Goal: Task Accomplishment & Management: Manage account settings

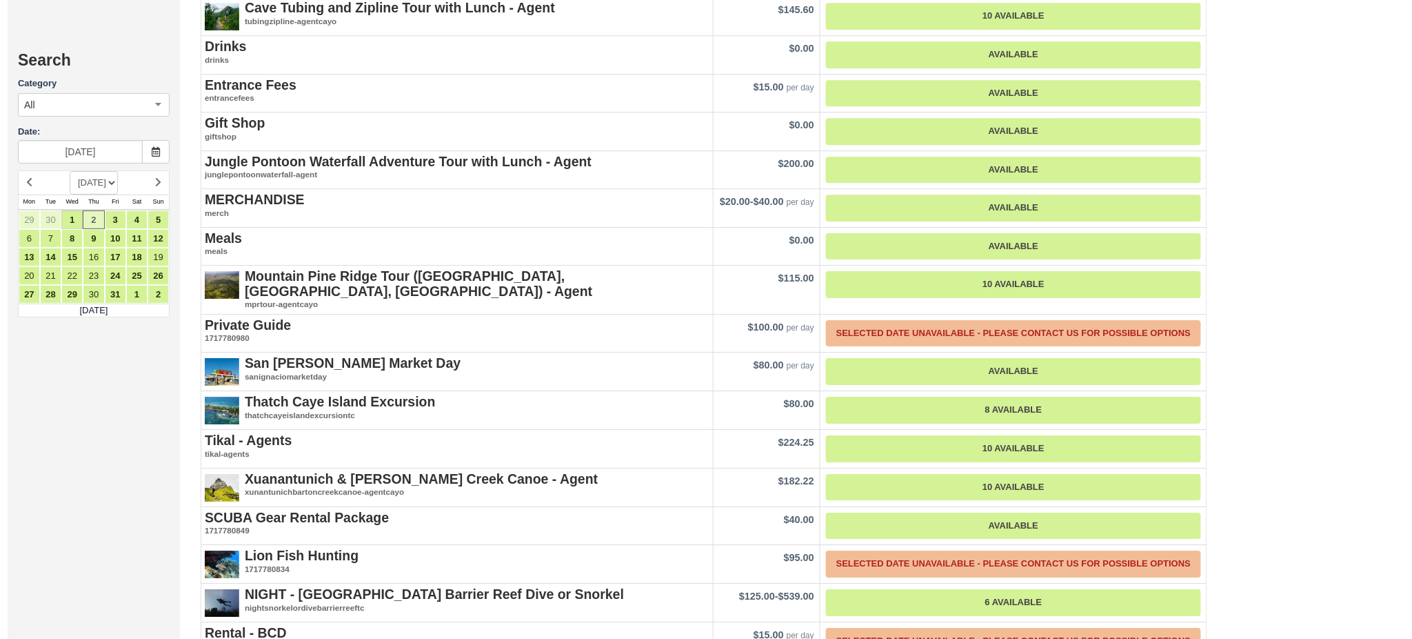
scroll to position [1471, 0]
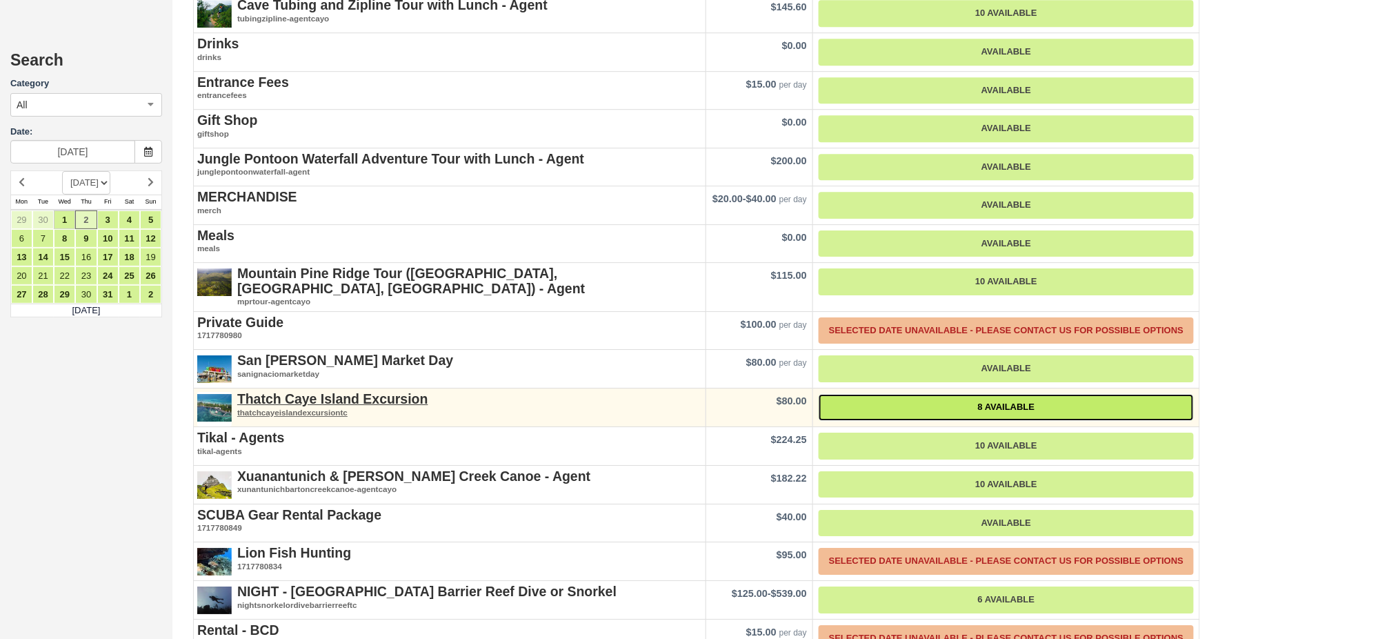
click at [969, 394] on link "8 Available" at bounding box center [1006, 407] width 375 height 27
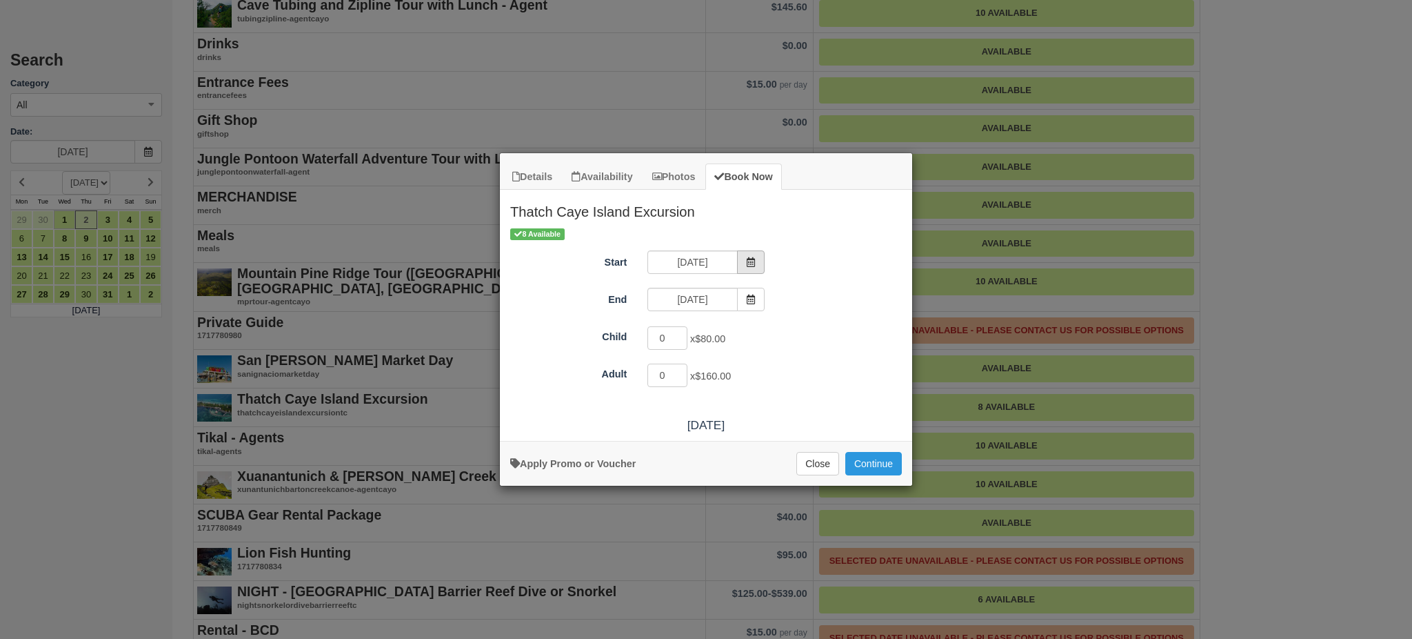
click at [746, 259] on icon "Item Modal" at bounding box center [751, 262] width 10 height 10
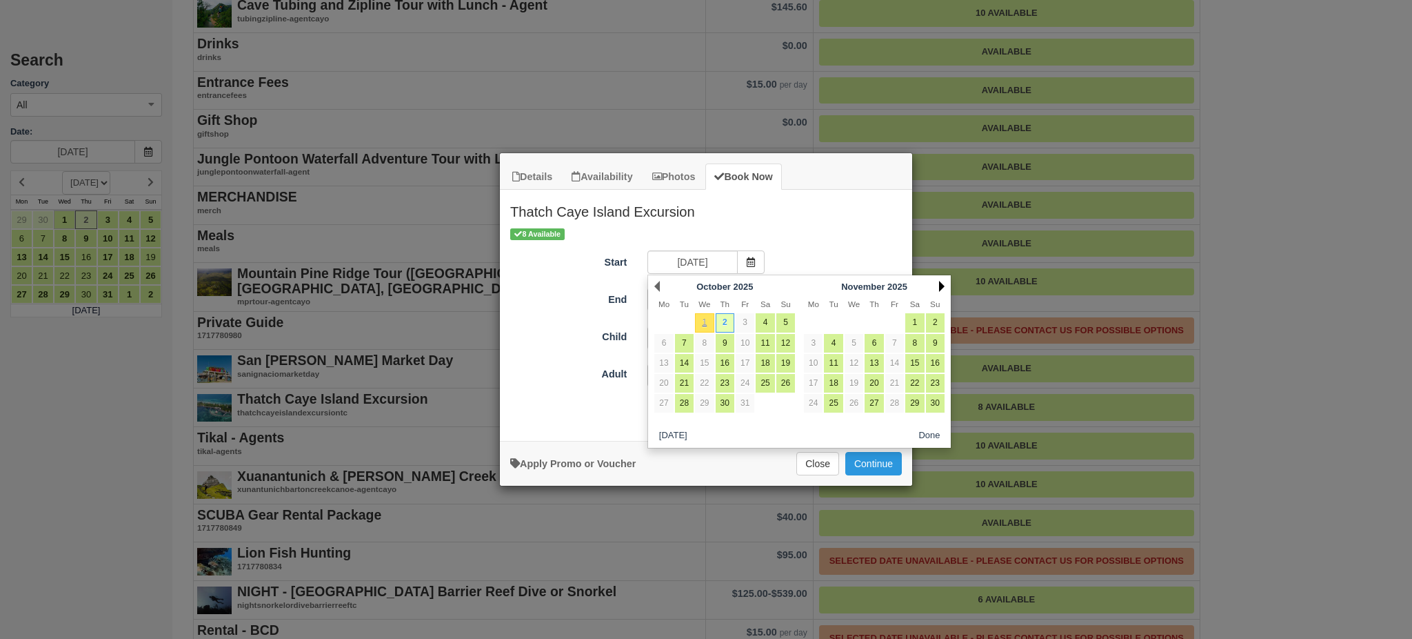
click at [944, 285] on link "Next" at bounding box center [942, 286] width 6 height 11
click at [919, 403] on link "31" at bounding box center [914, 403] width 19 height 19
type input "01/31/26"
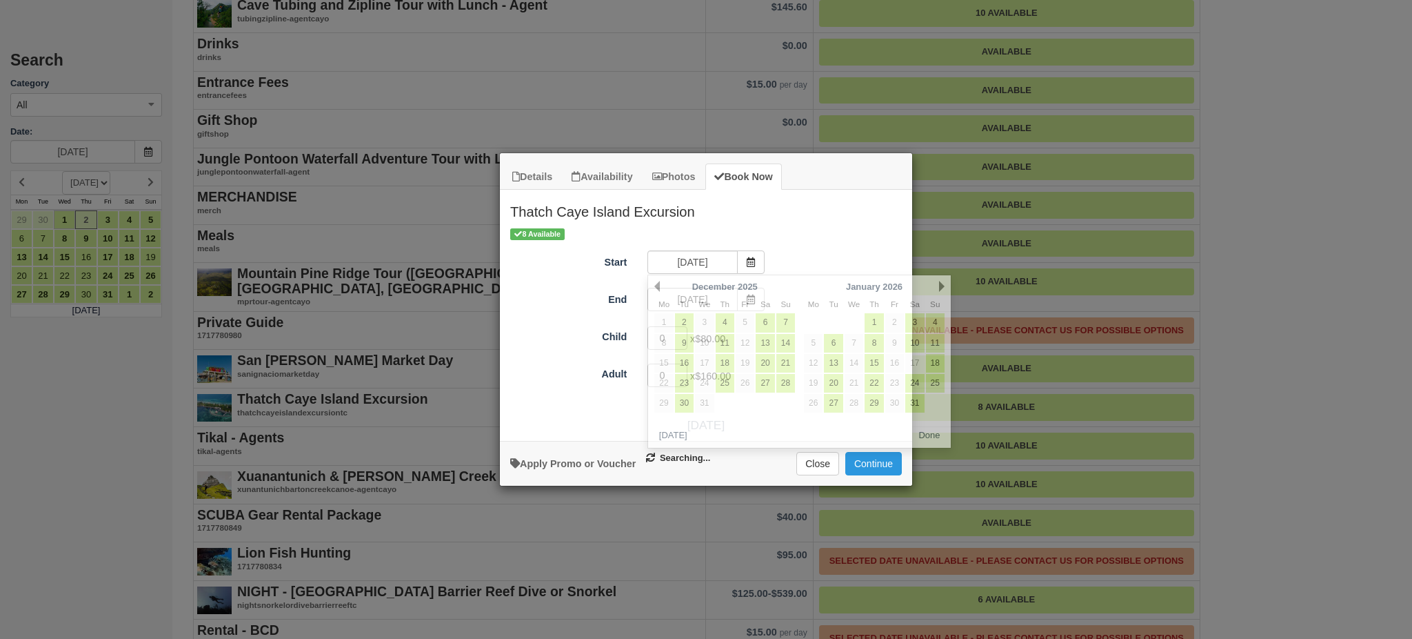
type input "01/31/26"
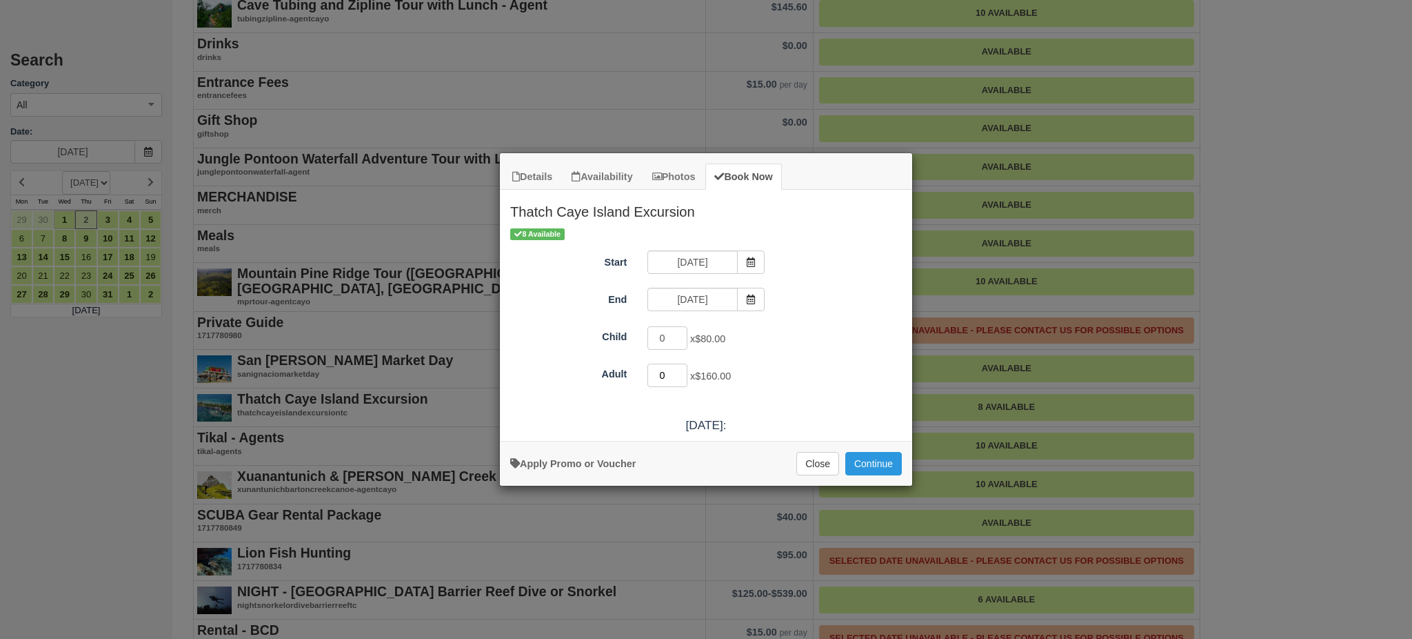
drag, startPoint x: 676, startPoint y: 370, endPoint x: 662, endPoint y: 367, distance: 14.2
click at [667, 364] on input "0" at bounding box center [668, 374] width 40 height 23
drag, startPoint x: 637, startPoint y: 383, endPoint x: 614, endPoint y: 382, distance: 23.5
click at [612, 383] on div "Adult 0 x $160.00" at bounding box center [706, 375] width 412 height 27
drag, startPoint x: 656, startPoint y: 371, endPoint x: 668, endPoint y: 369, distance: 11.9
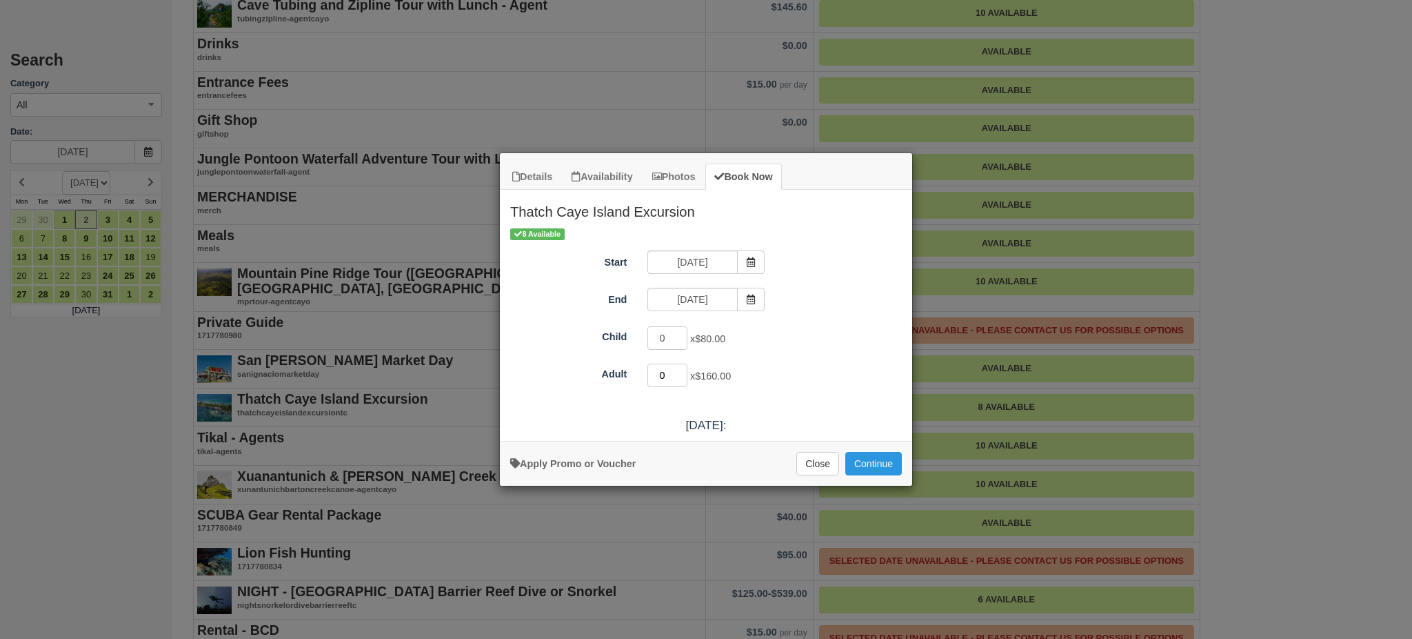
click at [667, 369] on input "0" at bounding box center [668, 374] width 40 height 23
type input "4"
click at [821, 387] on div "4 x $160.00" at bounding box center [757, 376] width 241 height 27
click at [870, 460] on button "Continue" at bounding box center [873, 463] width 57 height 23
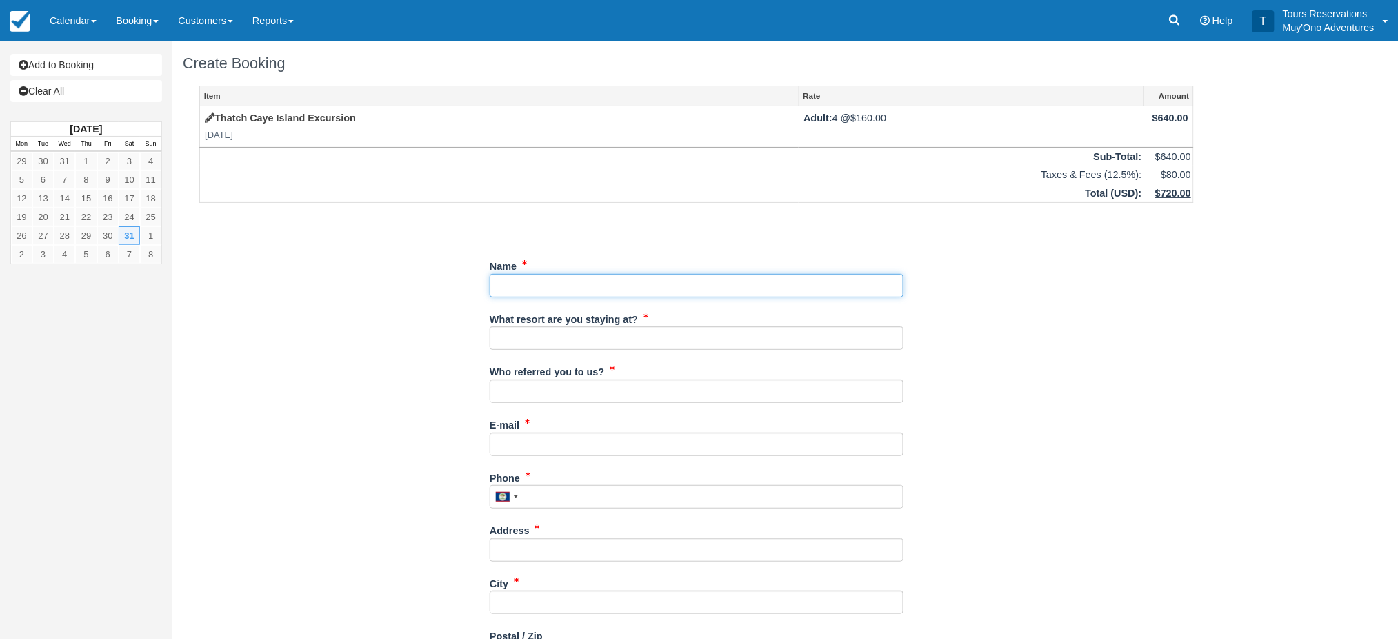
click at [561, 276] on input "Name" at bounding box center [697, 285] width 414 height 23
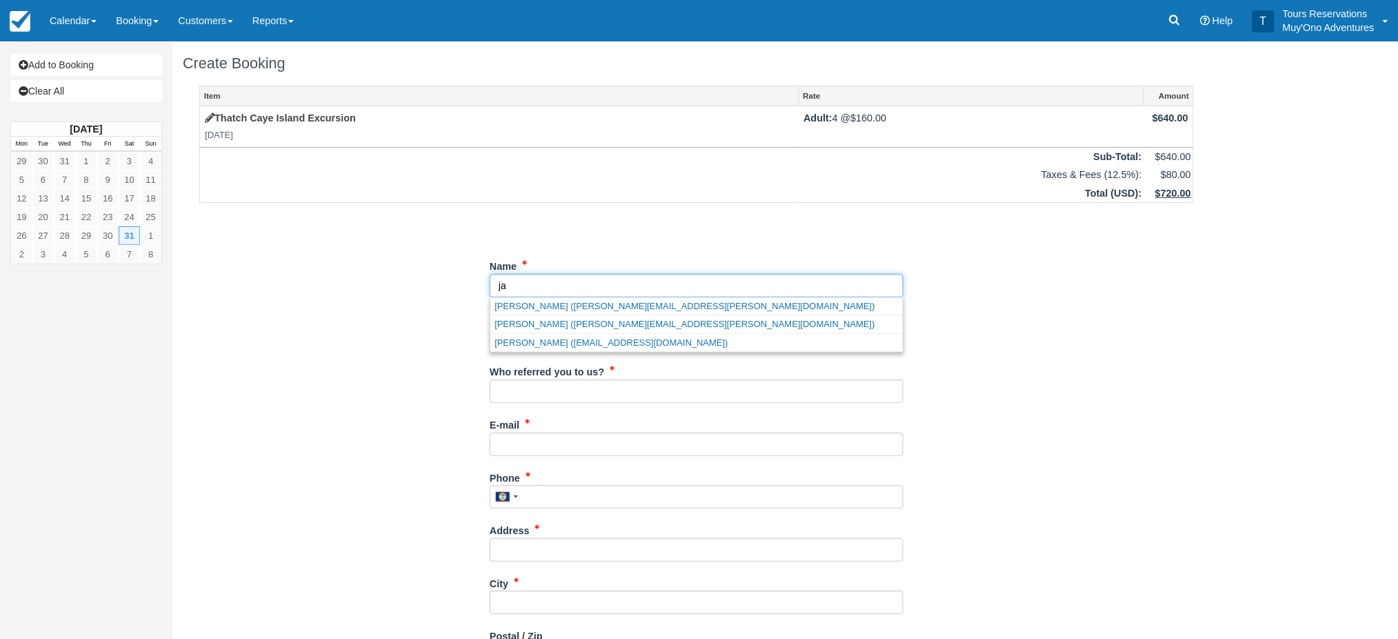
type input "j"
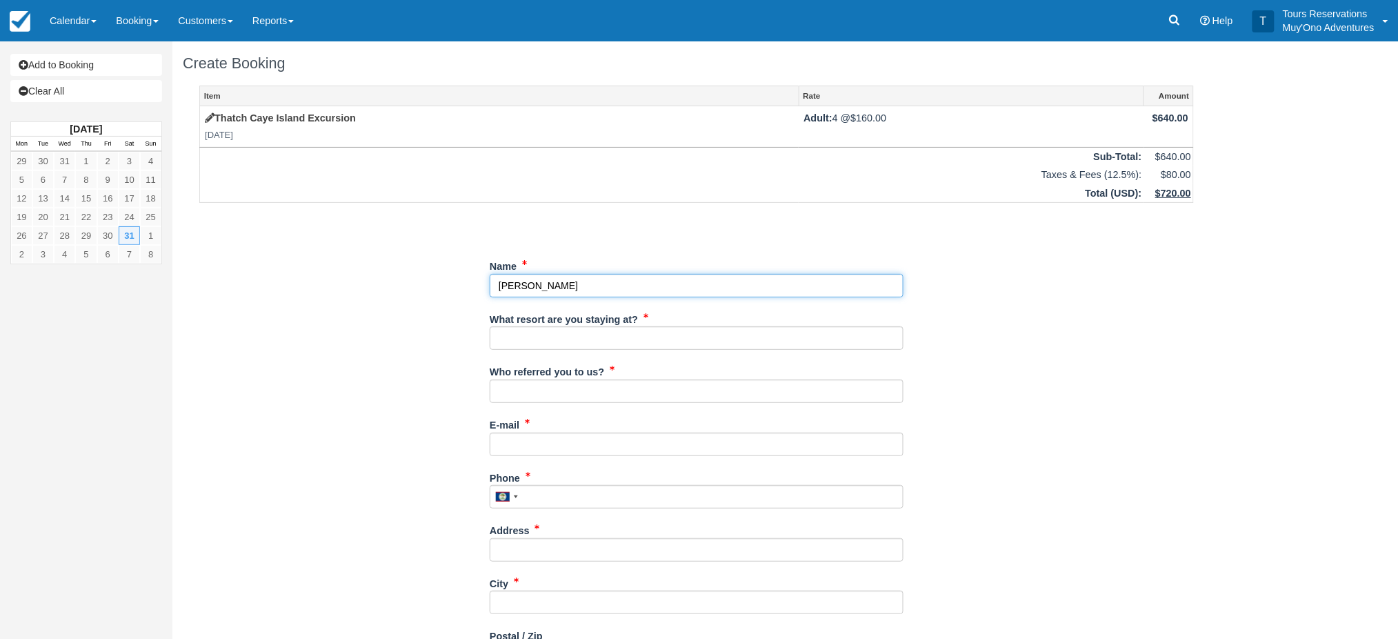
type input "[PERSON_NAME]"
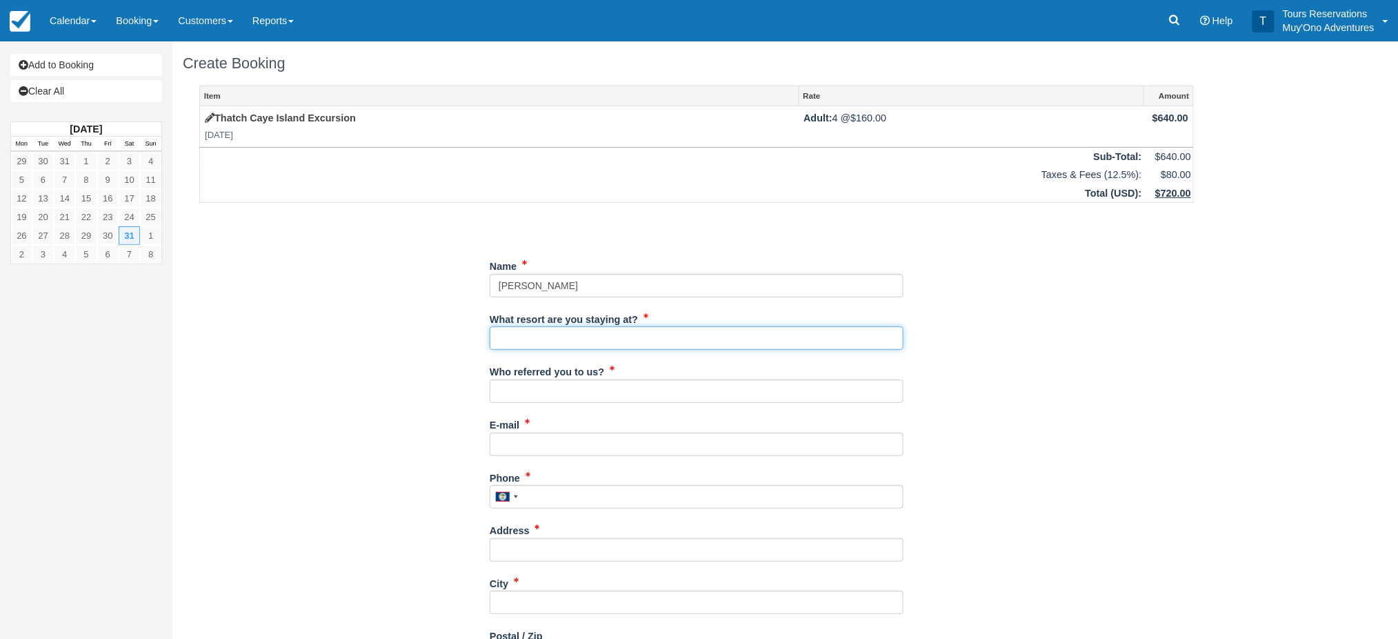
click at [516, 339] on input "What resort are you staying at?" at bounding box center [697, 337] width 414 height 23
type input "HBR"
click at [608, 392] on input "Who referred you to us?" at bounding box center [697, 390] width 414 height 23
type input "michelle"
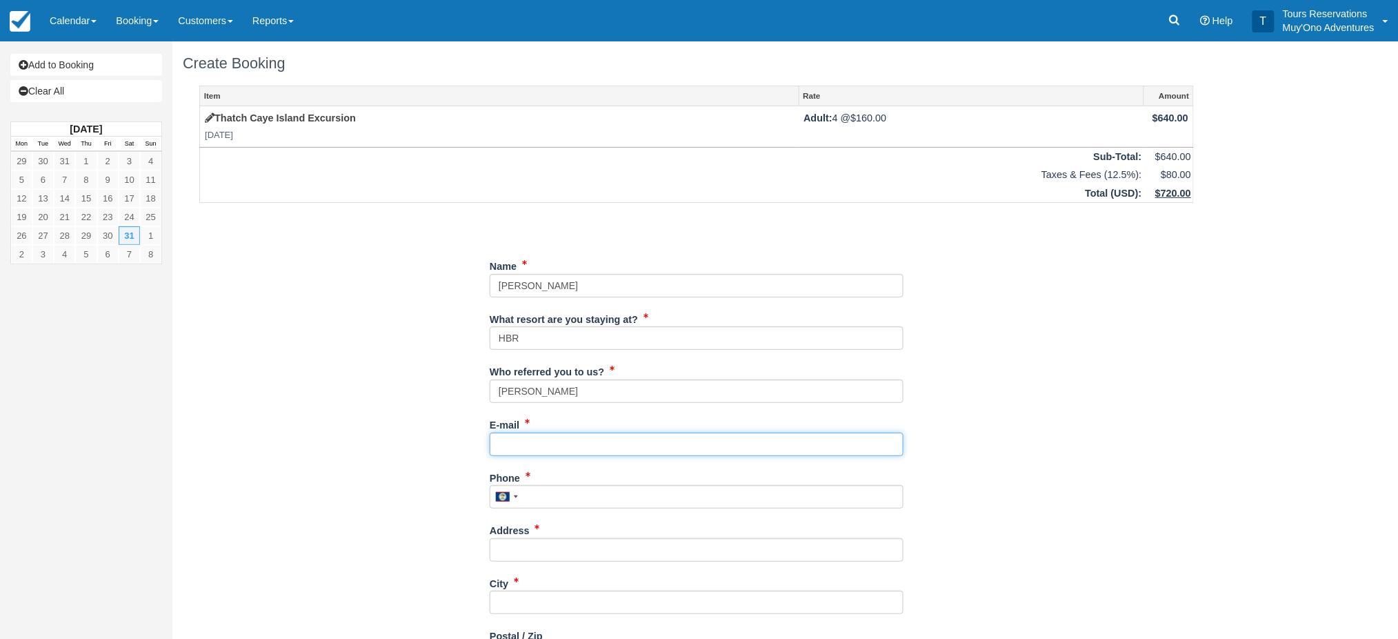
click at [600, 440] on input "E-mail" at bounding box center [697, 443] width 414 height 23
type input "[PERSON_NAME][EMAIL_ADDRESS][PERSON_NAME][DOMAIN_NAME]"
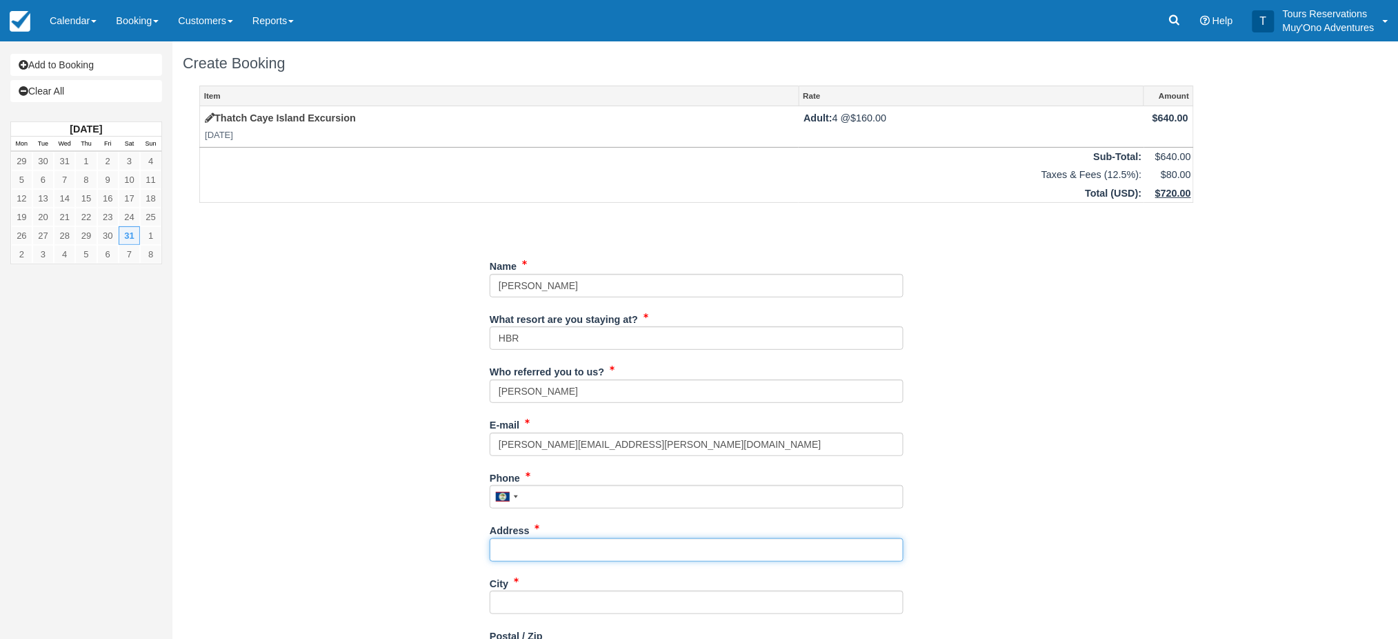
type input "[STREET_ADDRESS][PERSON_NAME]"
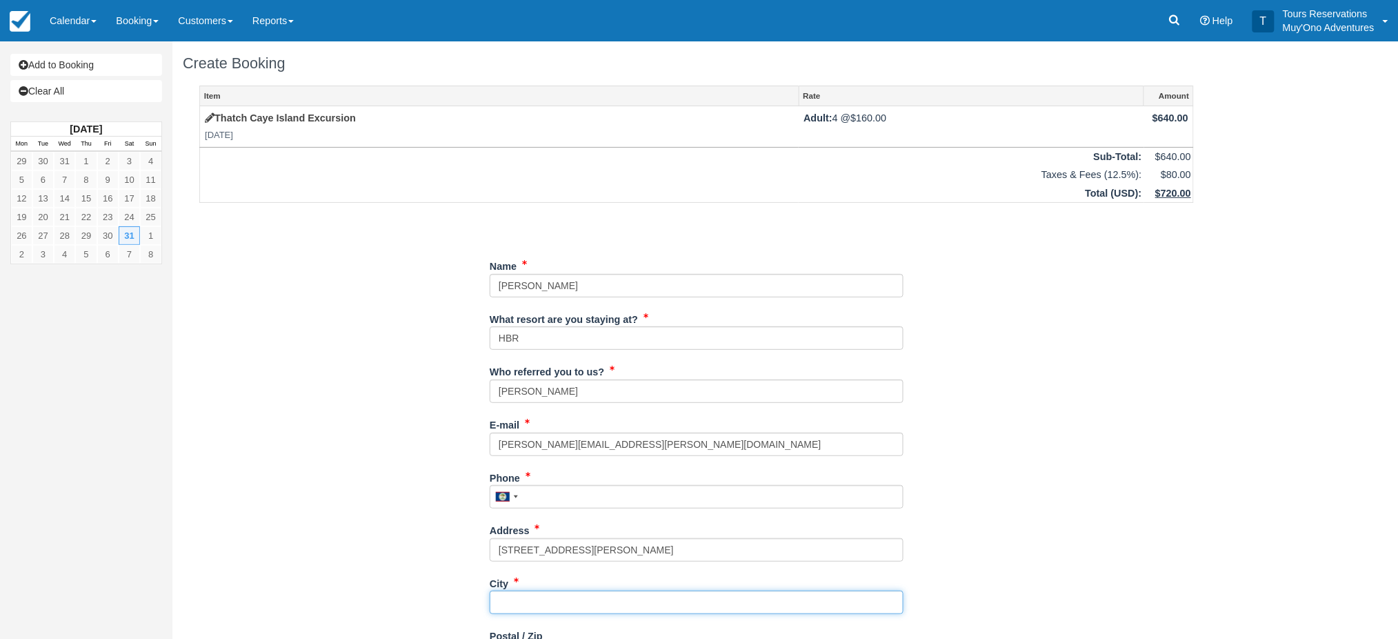
type input "Austin"
type input "78729"
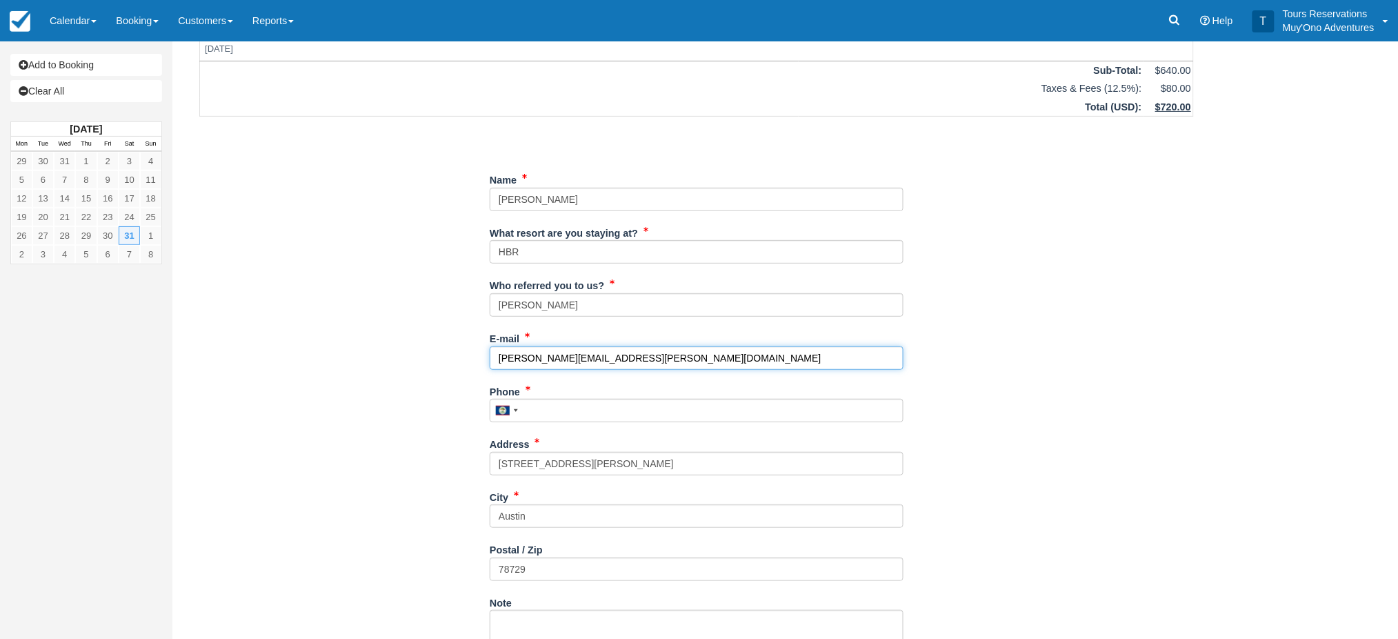
scroll to position [183, 0]
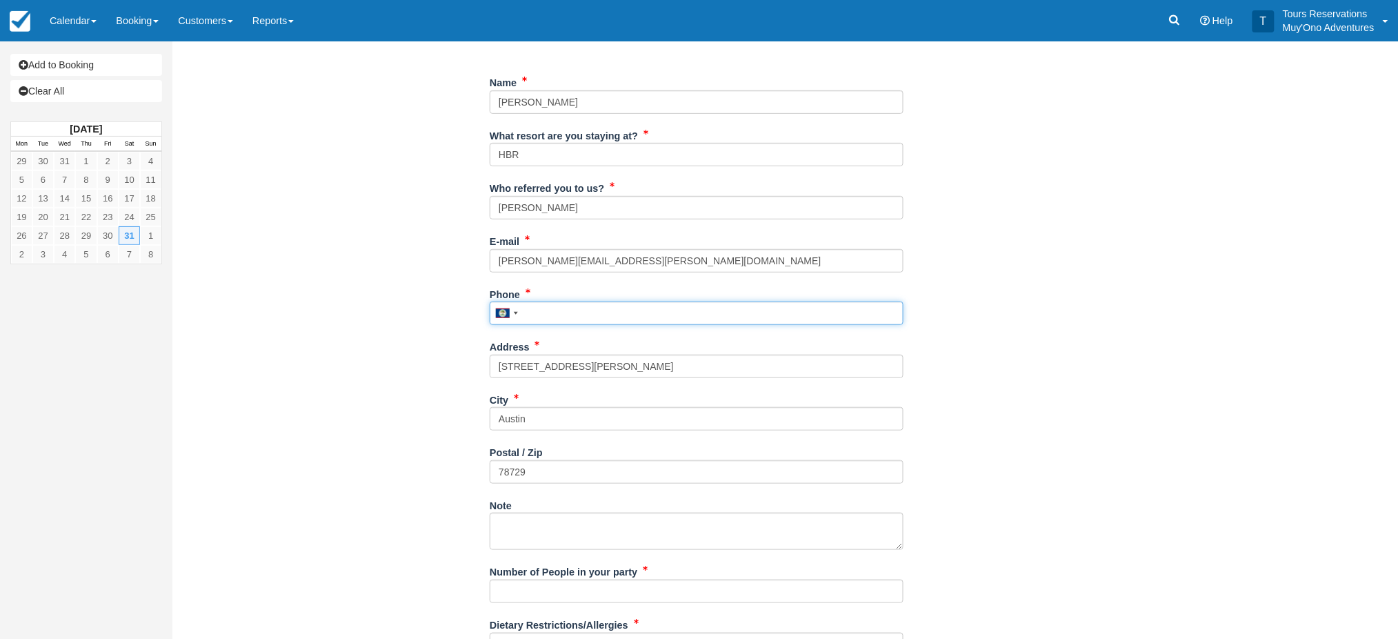
click at [557, 313] on input "Phone" at bounding box center [697, 312] width 414 height 23
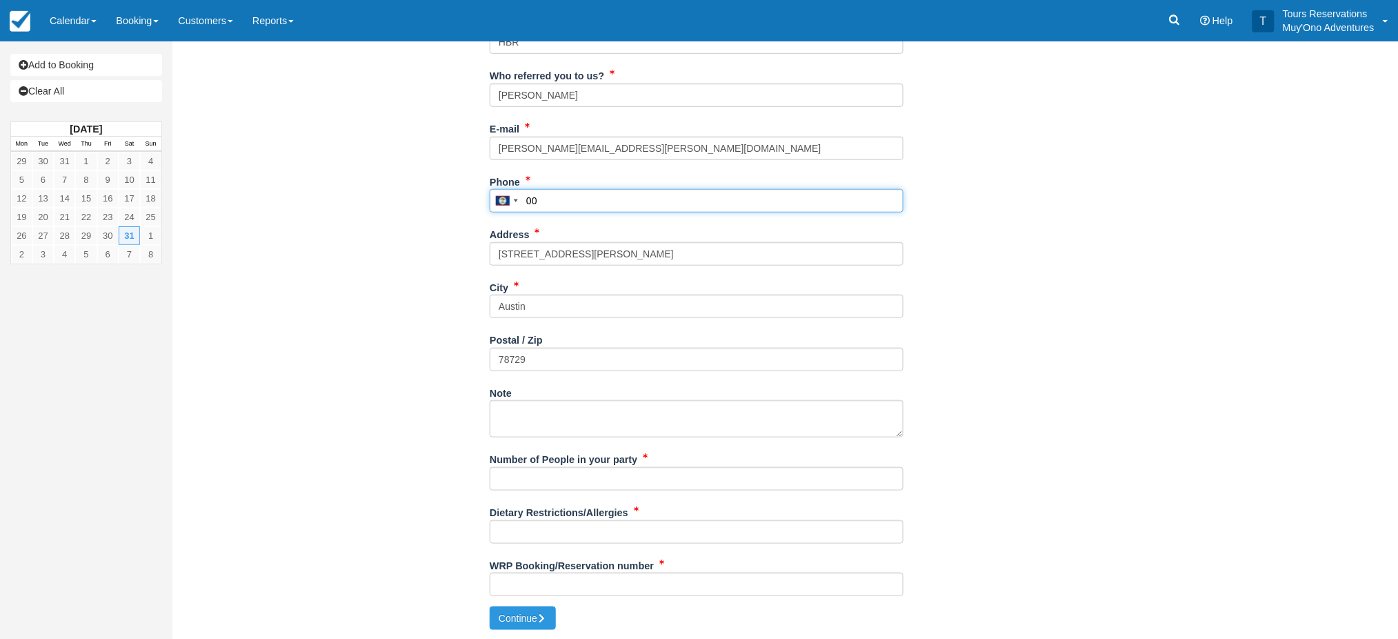
scroll to position [297, 0]
type input "00"
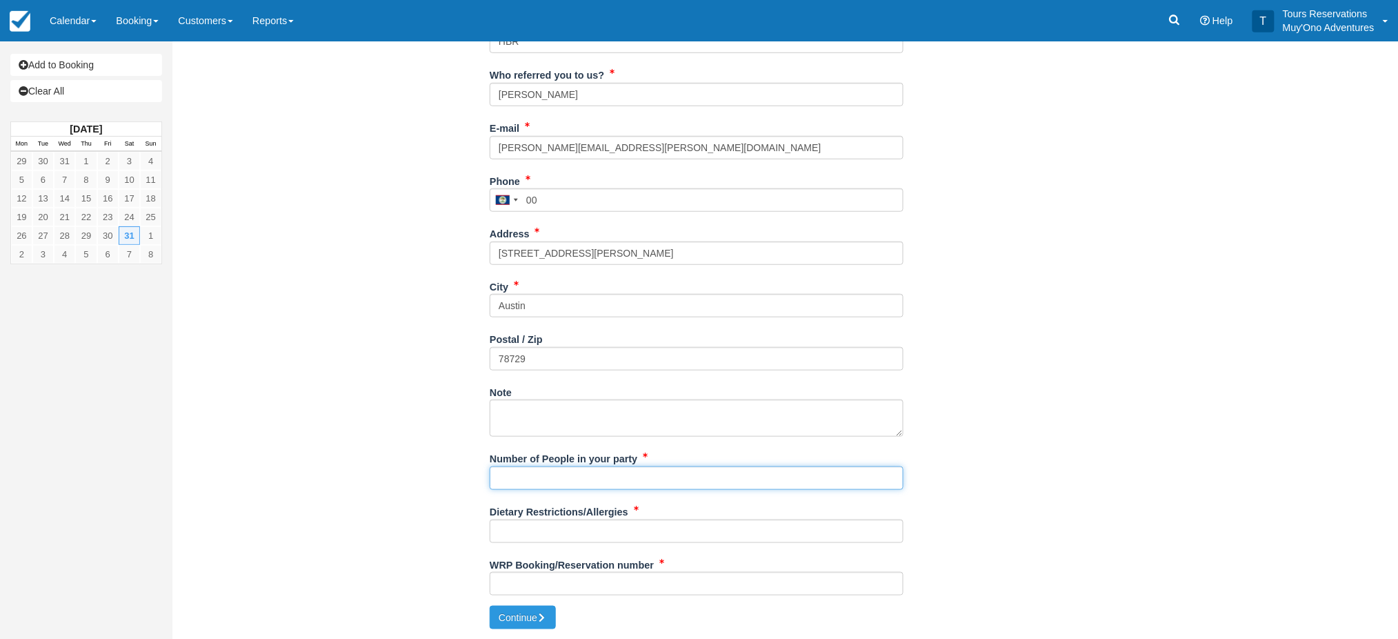
click at [539, 476] on input "Number of People in your party" at bounding box center [697, 477] width 414 height 23
type input "5"
type input "4"
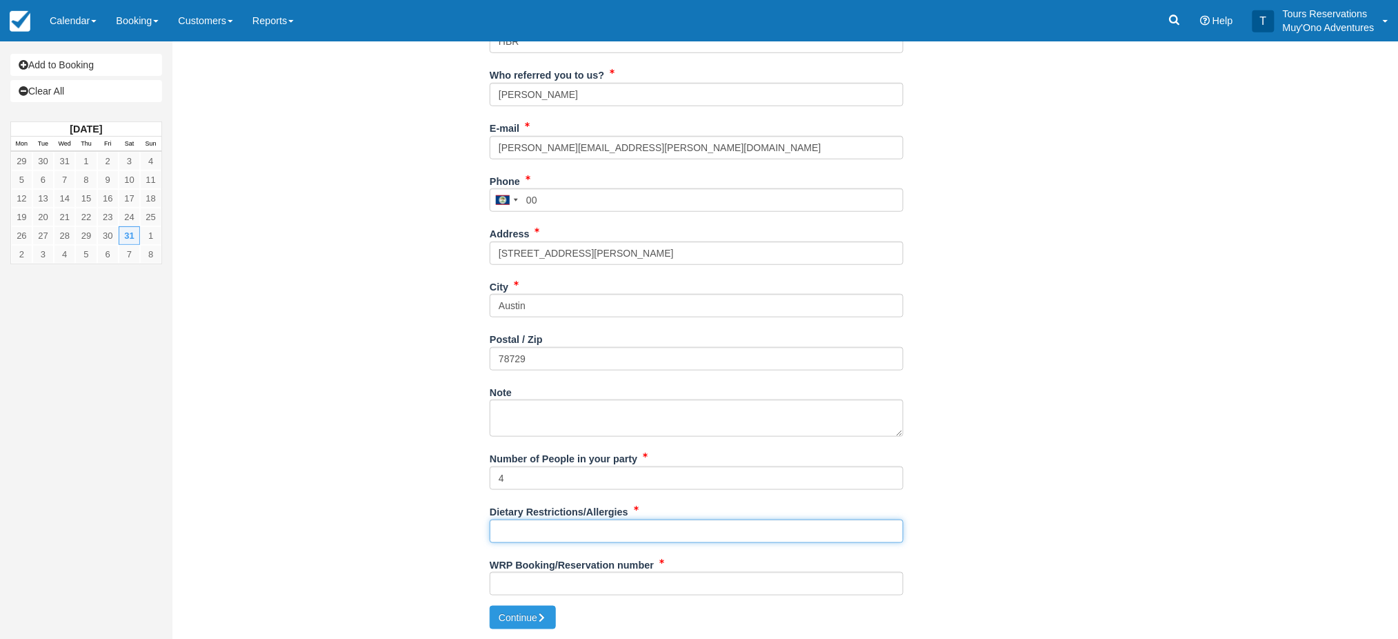
click at [546, 532] on input "Dietary Restrictions/Allergies" at bounding box center [697, 530] width 414 height 23
type input "tbd"
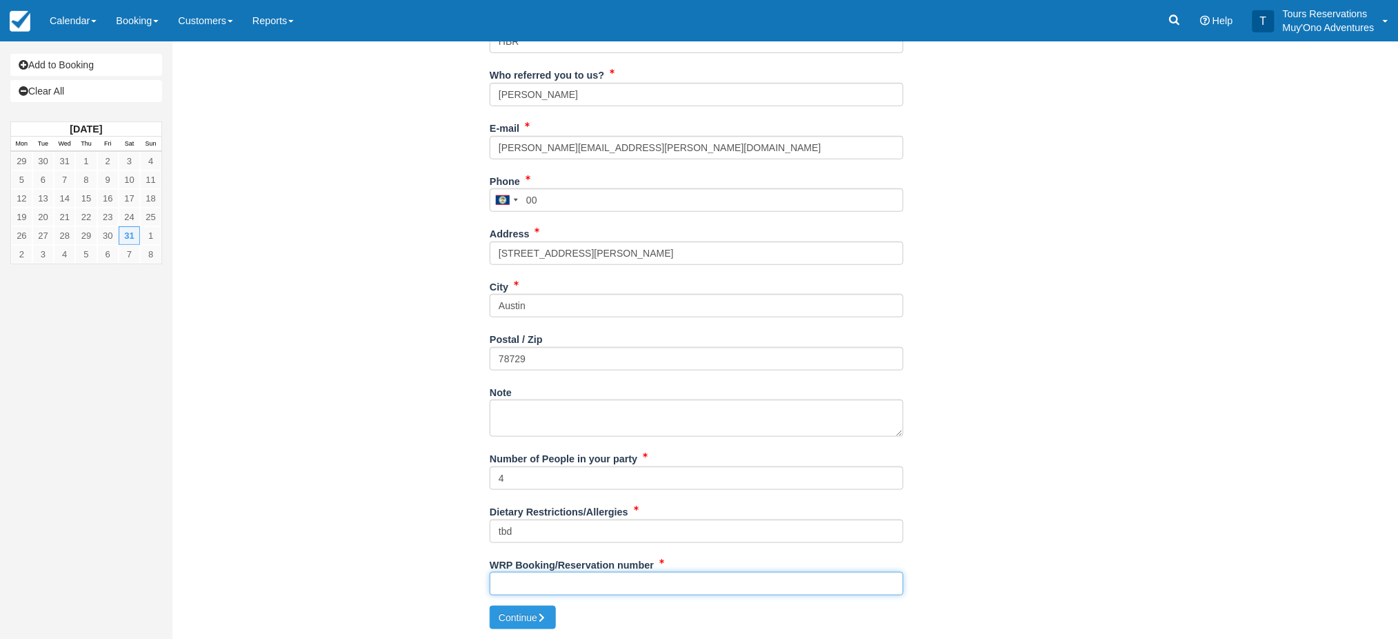
click at [576, 578] on input "WRP Booking/Reservation number" at bounding box center [697, 583] width 414 height 23
paste input "48927991"
type input "48927991"
click at [527, 608] on button "Continue" at bounding box center [523, 616] width 66 height 23
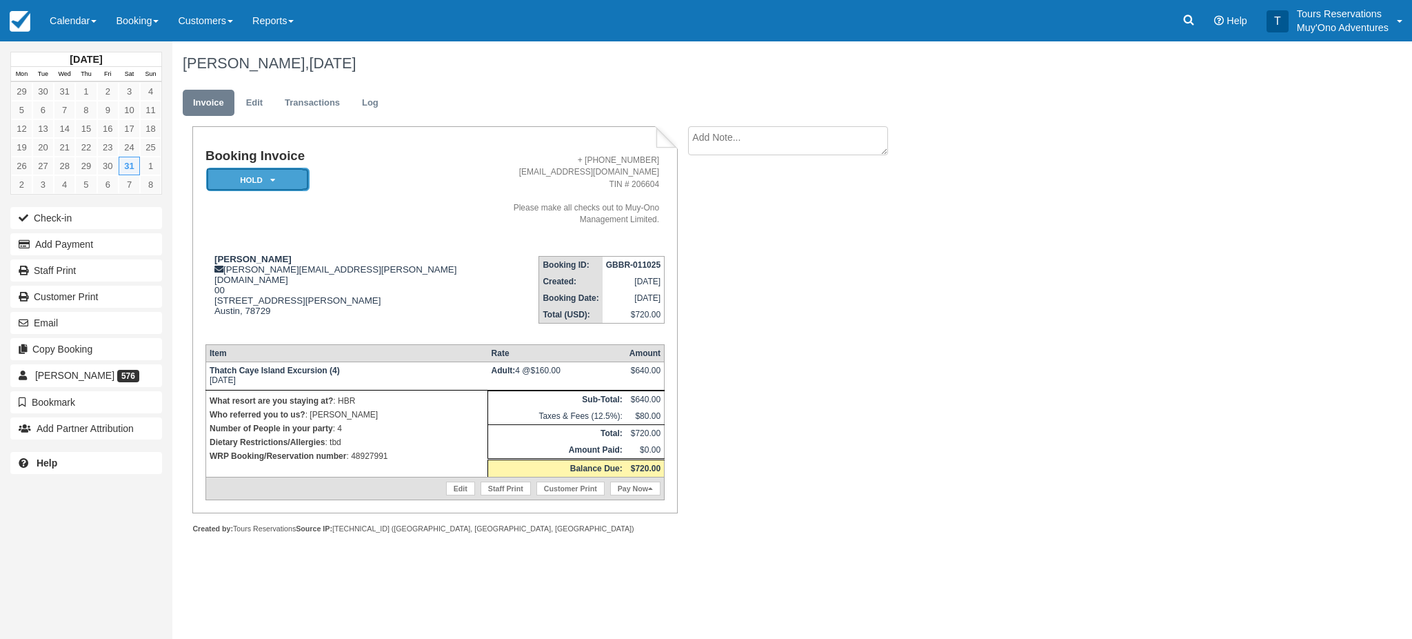
click at [256, 188] on em "HOLD" at bounding box center [257, 180] width 103 height 24
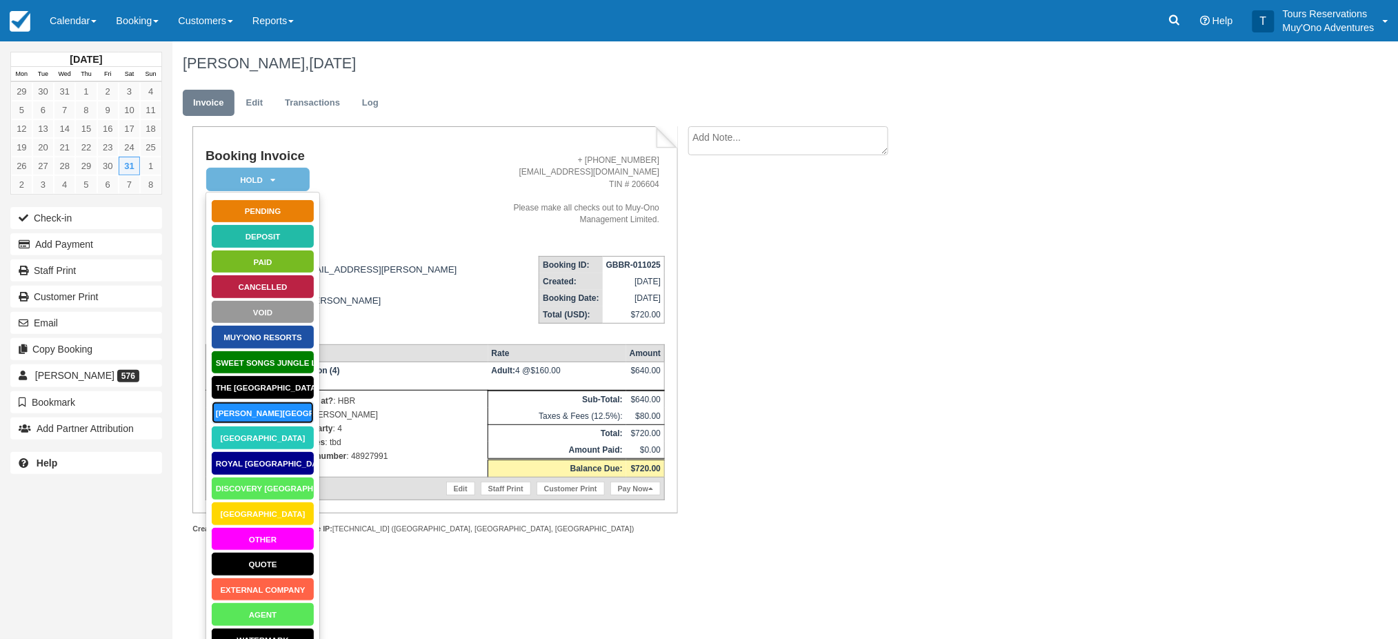
click at [237, 408] on link "Hopkins Bay Resort" at bounding box center [262, 413] width 103 height 24
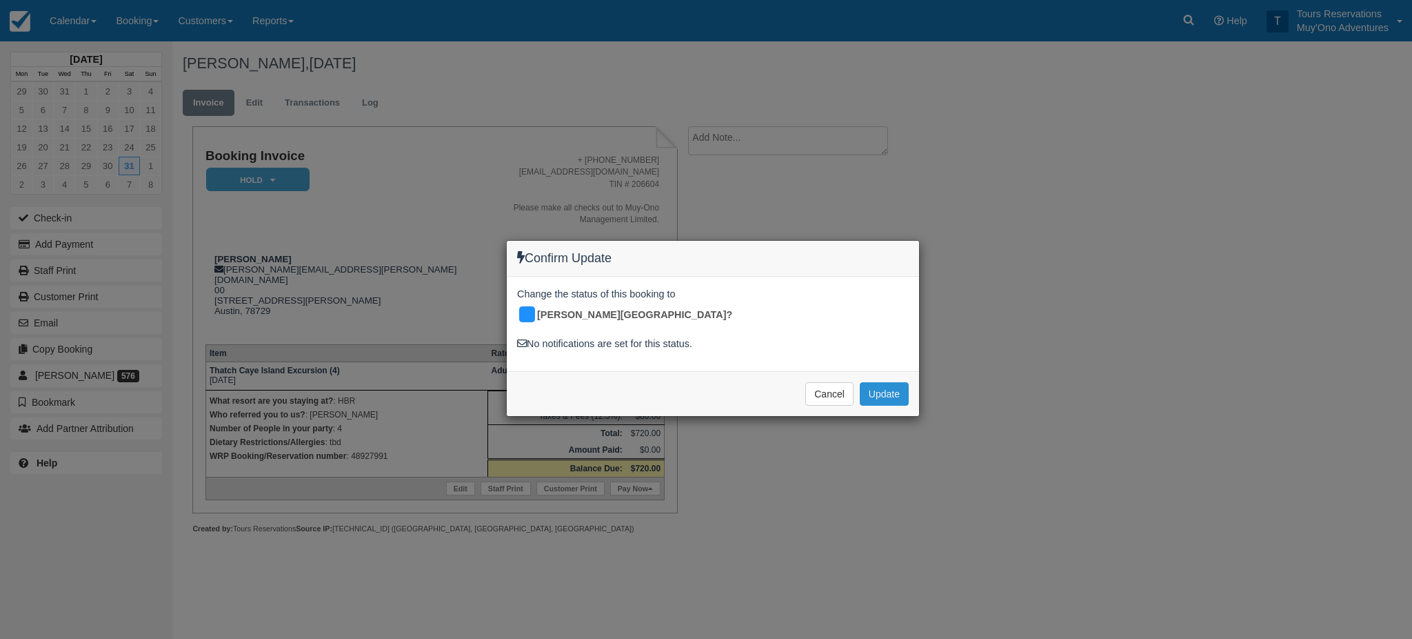
drag, startPoint x: 881, startPoint y: 373, endPoint x: 867, endPoint y: 352, distance: 25.3
click at [883, 382] on button "Update" at bounding box center [884, 393] width 49 height 23
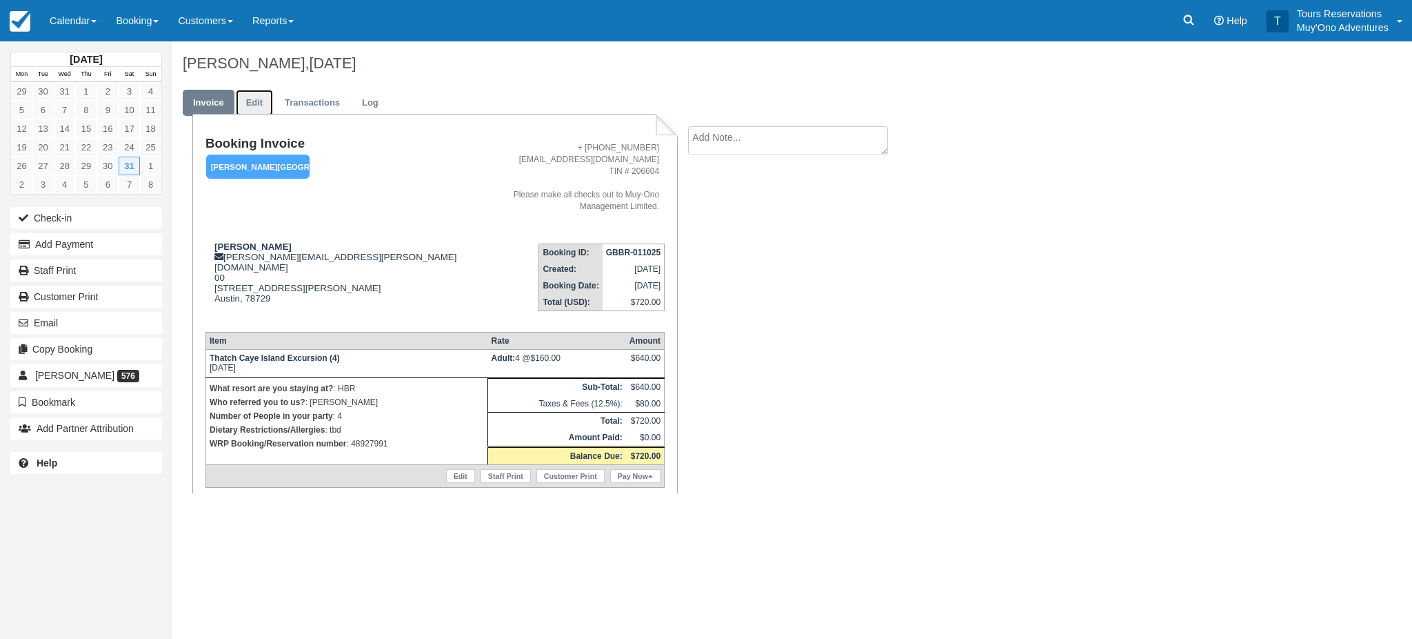
click at [261, 104] on link "Edit" at bounding box center [254, 103] width 37 height 27
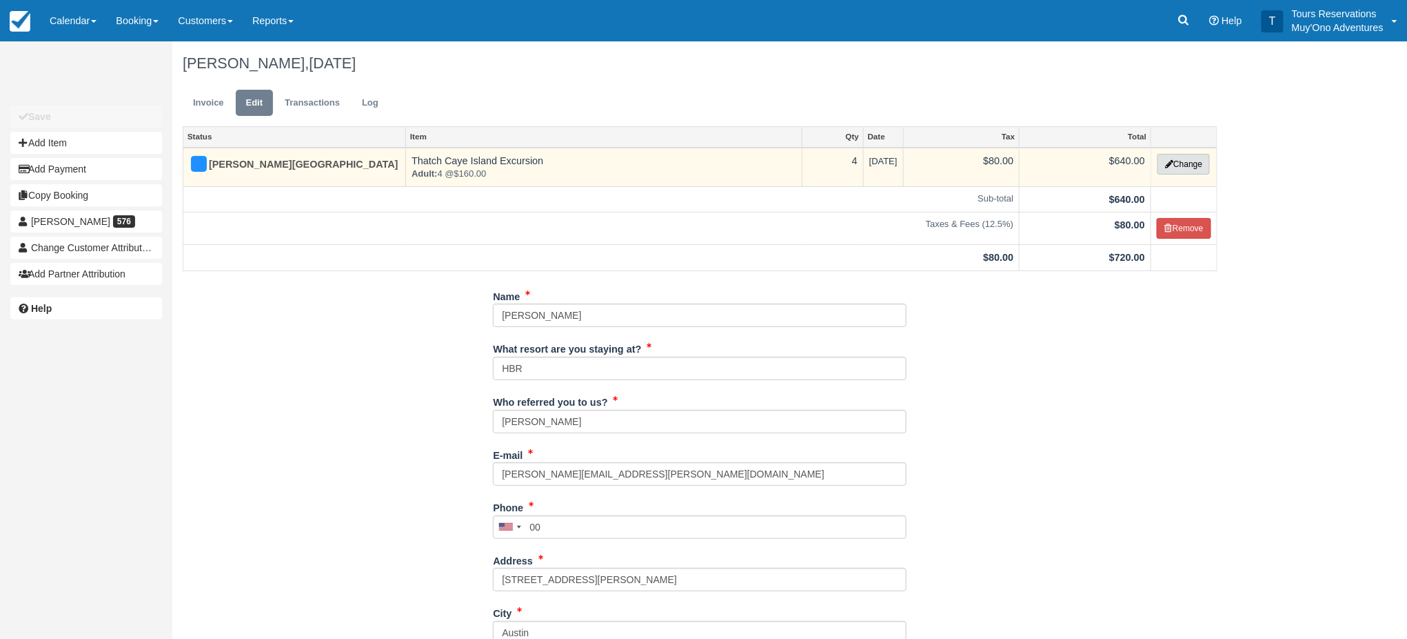
click at [1185, 168] on button "Change" at bounding box center [1184, 164] width 52 height 21
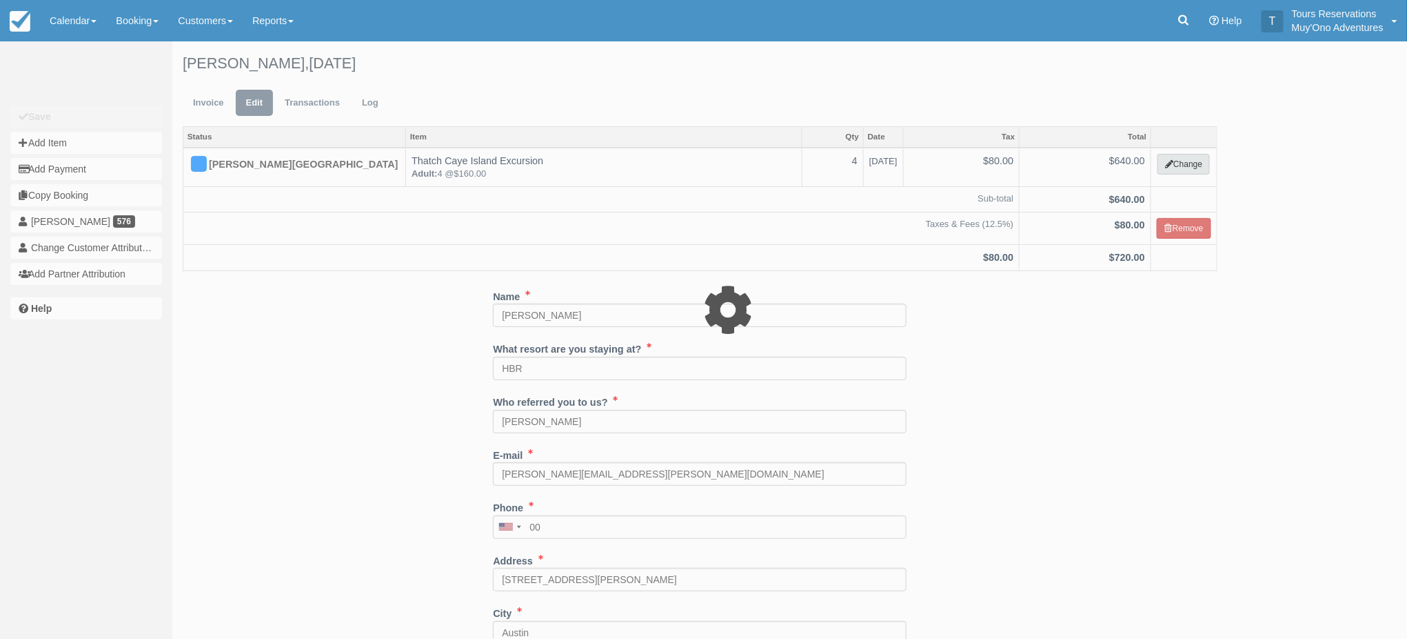
select select "64"
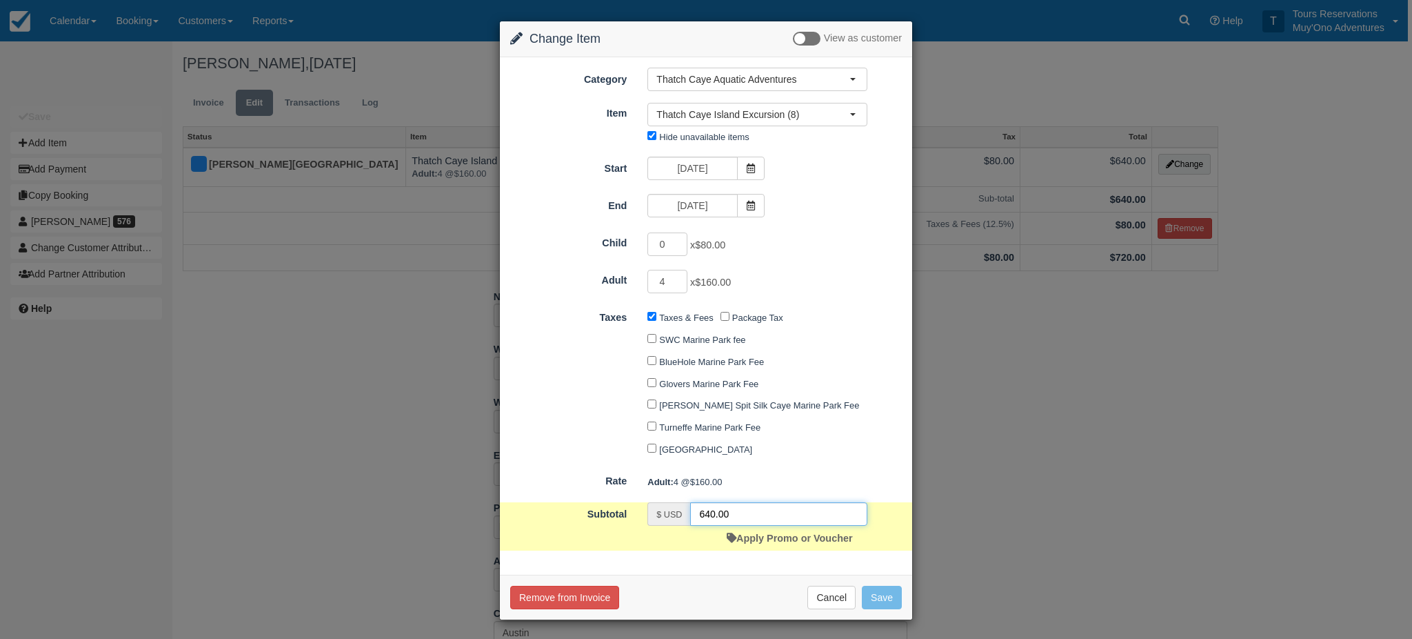
drag, startPoint x: 734, startPoint y: 519, endPoint x: 644, endPoint y: 534, distance: 90.9
click at [645, 534] on div "$ USD 640.00 Apply Promo or Voucher" at bounding box center [757, 526] width 241 height 48
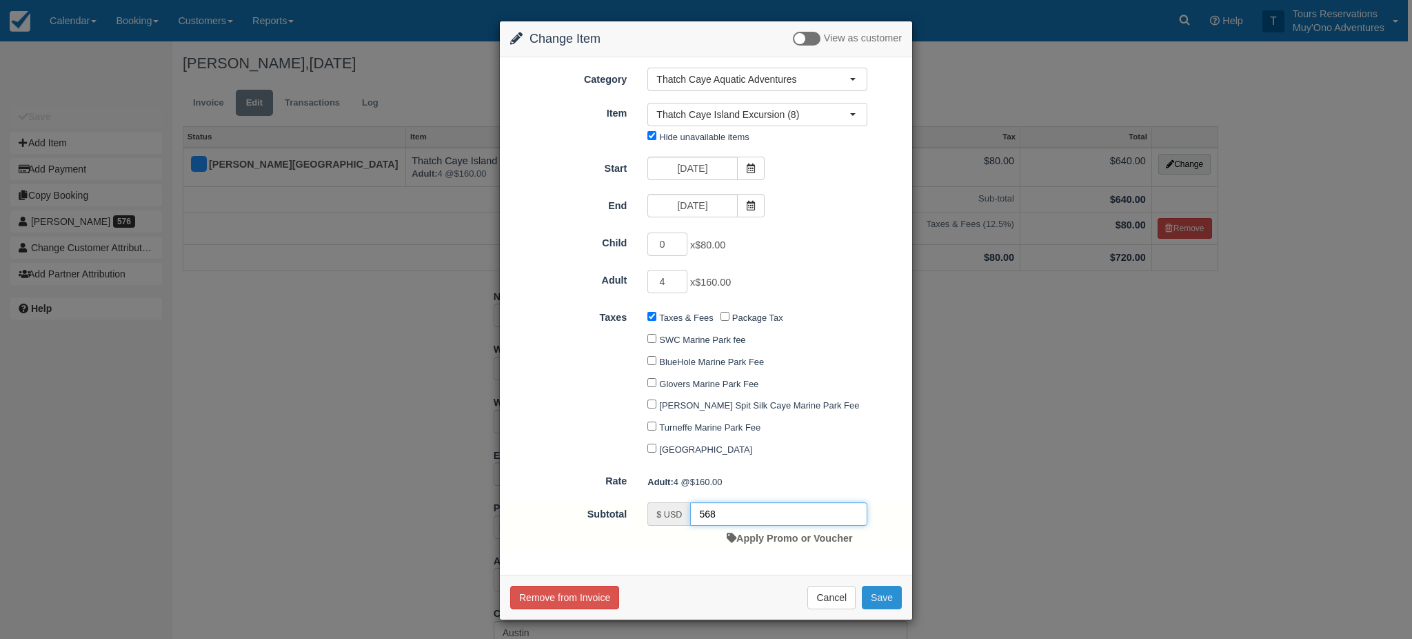
type input "568"
drag, startPoint x: 877, startPoint y: 595, endPoint x: 880, endPoint y: 603, distance: 8.7
click at [877, 594] on button "Save" at bounding box center [882, 596] width 40 height 23
checkbox input "false"
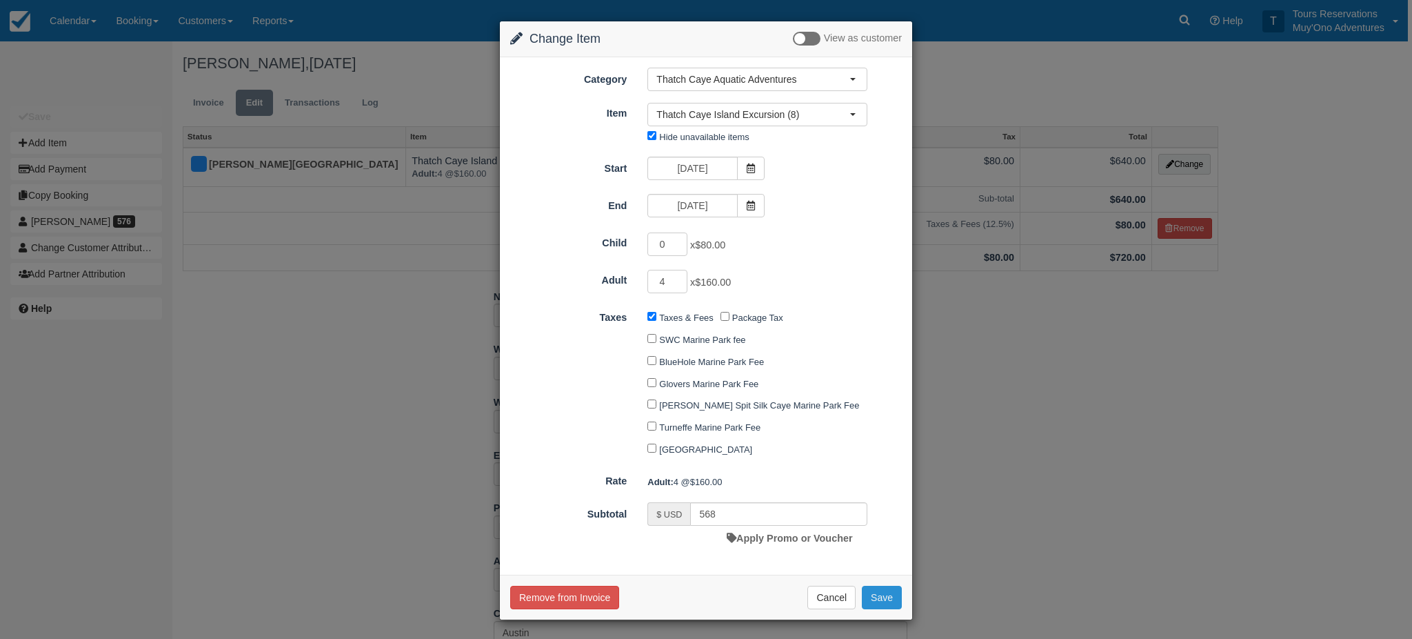
checkbox input "false"
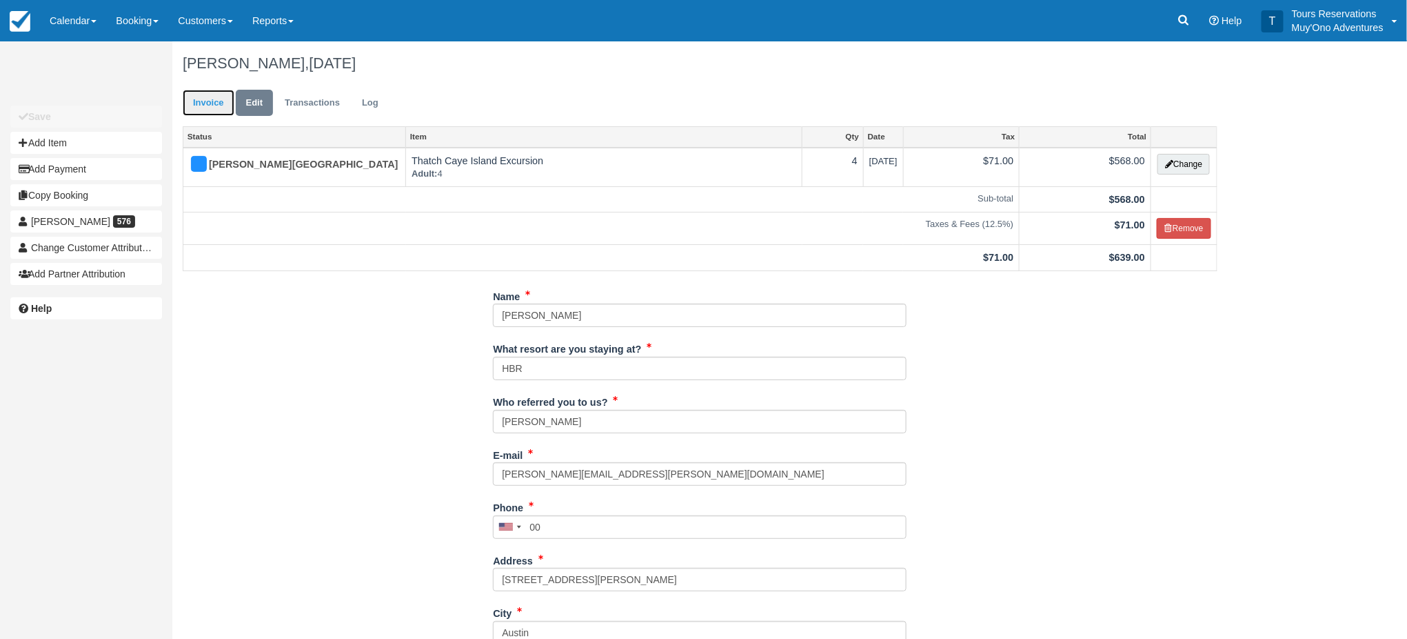
click at [221, 104] on link "Invoice" at bounding box center [209, 103] width 52 height 27
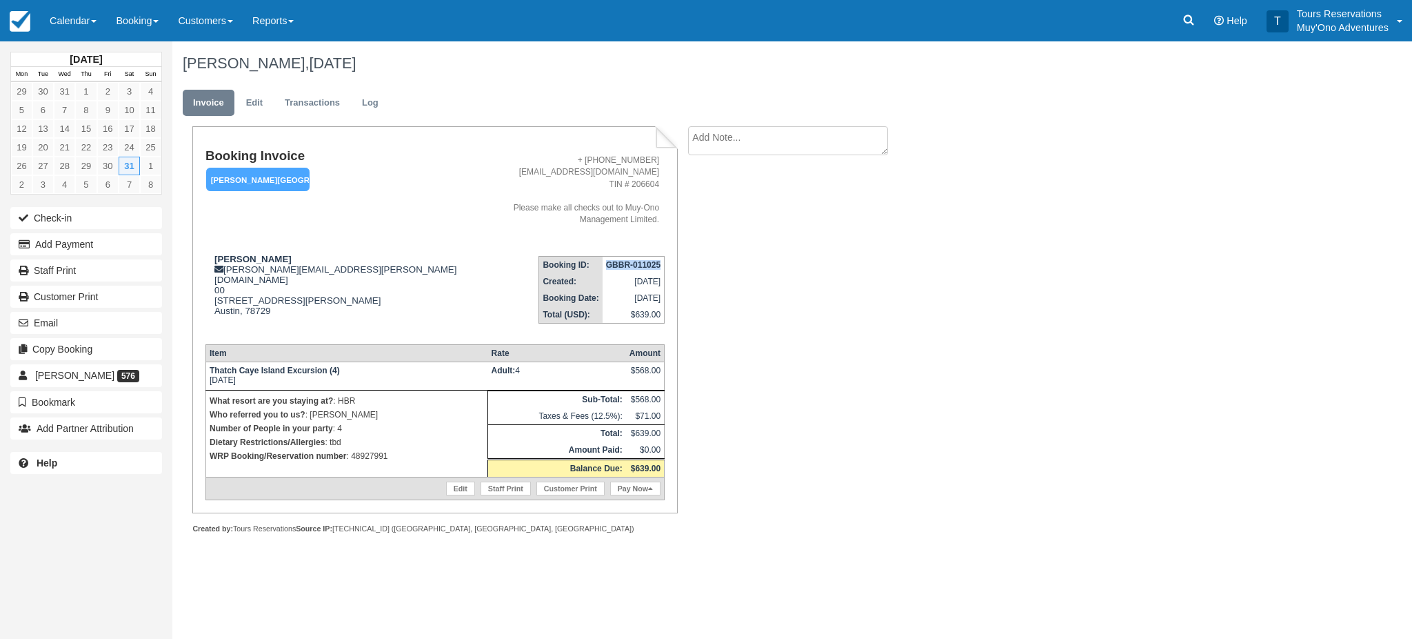
drag, startPoint x: 599, startPoint y: 253, endPoint x: 659, endPoint y: 249, distance: 60.1
click at [659, 257] on td "GBBR-011025" at bounding box center [634, 265] width 62 height 17
copy strong "GBBR-011025"
